Goal: Information Seeking & Learning: Check status

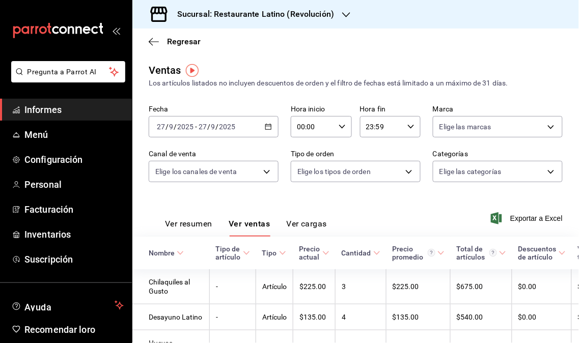
click at [65, 112] on span "Informes" at bounding box center [73, 110] width 99 height 14
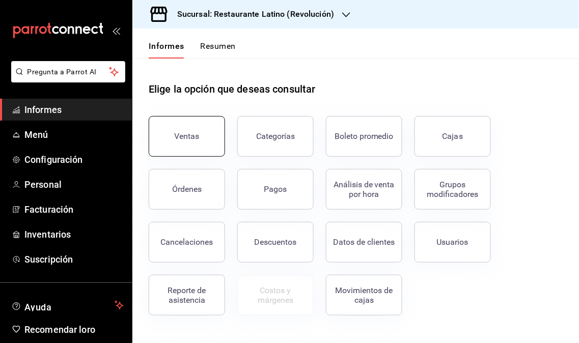
click at [201, 149] on button "Ventas" at bounding box center [187, 136] width 76 height 41
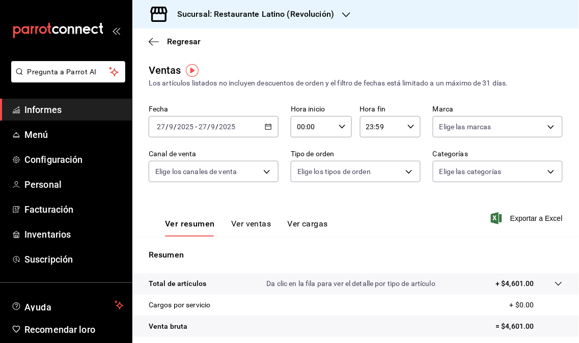
click at [267, 125] on icon "button" at bounding box center [268, 126] width 7 height 7
click at [272, 104] on div "Ventas Los artículos listados no incluyen descuentos de orden y el filtro de fe…" at bounding box center [355, 267] width 447 height 409
click at [326, 22] on div "Sucursal: Restaurante Latino (Revolución)" at bounding box center [248, 14] width 214 height 29
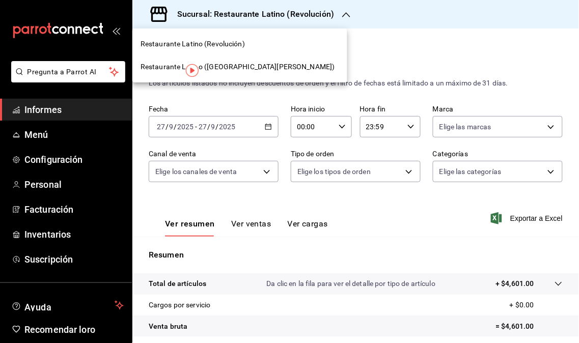
click at [248, 69] on font "Restaurante Latino ([GEOGRAPHIC_DATA][PERSON_NAME])" at bounding box center [238, 67] width 195 height 8
